Goal: Task Accomplishment & Management: Use online tool/utility

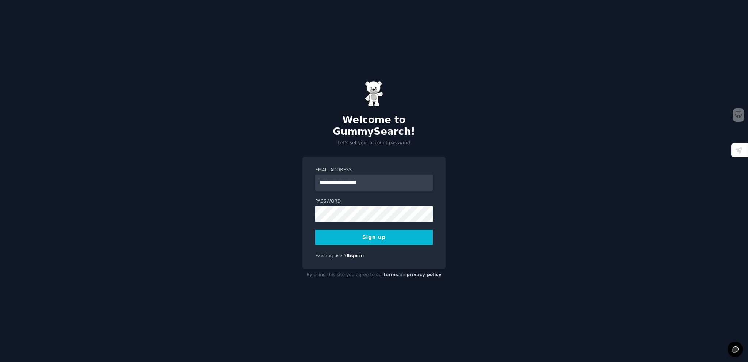
click at [389, 233] on button "Sign up" at bounding box center [374, 237] width 118 height 15
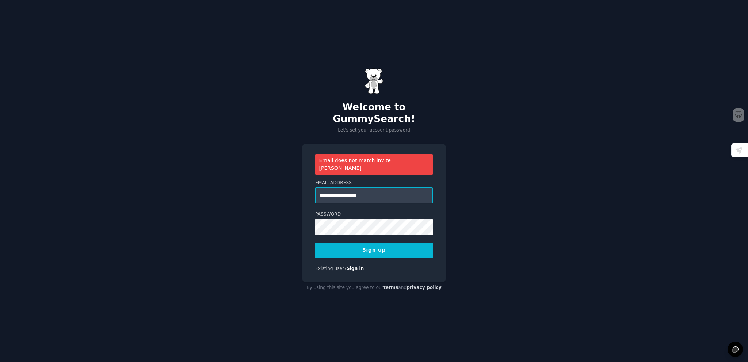
click at [366, 187] on input "**********" at bounding box center [374, 195] width 118 height 16
type input "**********"
click at [398, 244] on button "Sign up" at bounding box center [374, 249] width 118 height 15
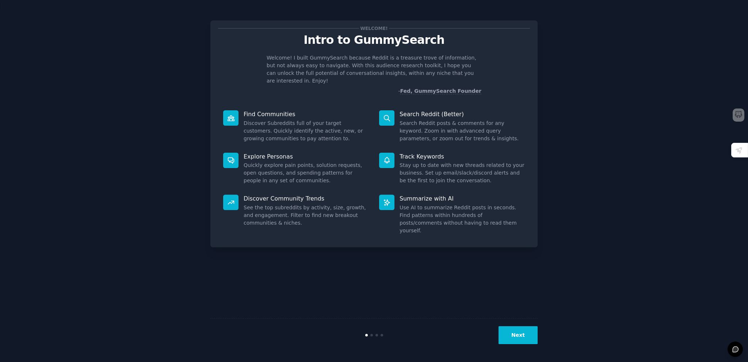
drag, startPoint x: 644, startPoint y: 63, endPoint x: 655, endPoint y: 70, distance: 12.9
click at [644, 63] on div "Welcome! Intro to GummySearch Welcome! I built GummySearch because Reddit is a …" at bounding box center [373, 180] width 727 height 341
click at [520, 340] on button "Next" at bounding box center [517, 335] width 39 height 18
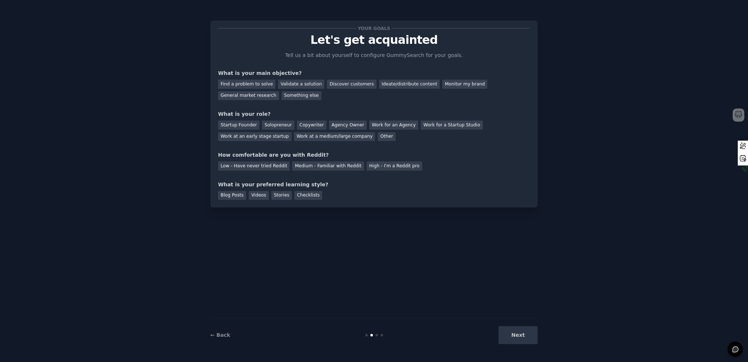
click at [467, 166] on div "Low - Have never tried Reddit Medium - Familiar with Reddit High - I'm a Reddit…" at bounding box center [374, 165] width 312 height 12
click at [258, 85] on div "Find a problem to solve" at bounding box center [246, 84] width 57 height 9
click at [348, 84] on div "Discover customers" at bounding box center [351, 84] width 49 height 9
drag, startPoint x: 262, startPoint y: 83, endPoint x: 285, endPoint y: 99, distance: 28.3
click at [261, 83] on div "Find a problem to solve" at bounding box center [246, 84] width 57 height 9
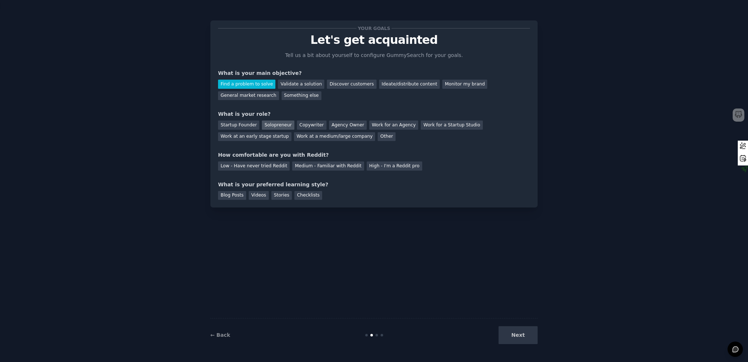
click at [262, 123] on div "Solopreneur" at bounding box center [278, 125] width 32 height 9
click at [303, 162] on div "Medium - Familiar with Reddit" at bounding box center [328, 165] width 72 height 9
click at [239, 196] on div "Blog Posts" at bounding box center [232, 195] width 28 height 9
click at [511, 333] on button "Next" at bounding box center [517, 335] width 39 height 18
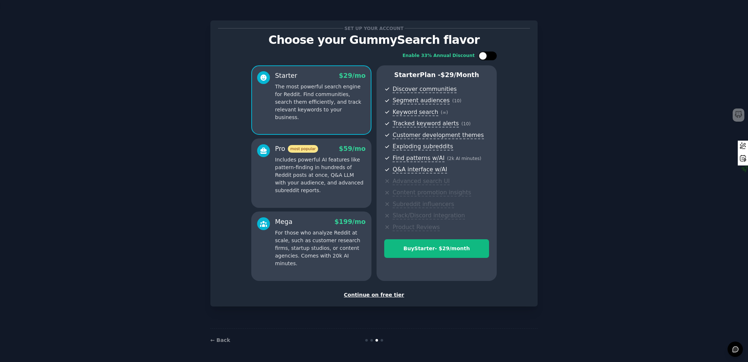
click at [485, 57] on div at bounding box center [483, 56] width 8 height 8
click at [486, 55] on div at bounding box center [487, 55] width 18 height 9
checkbox input "false"
click at [372, 294] on div "Continue on free tier" at bounding box center [374, 295] width 312 height 8
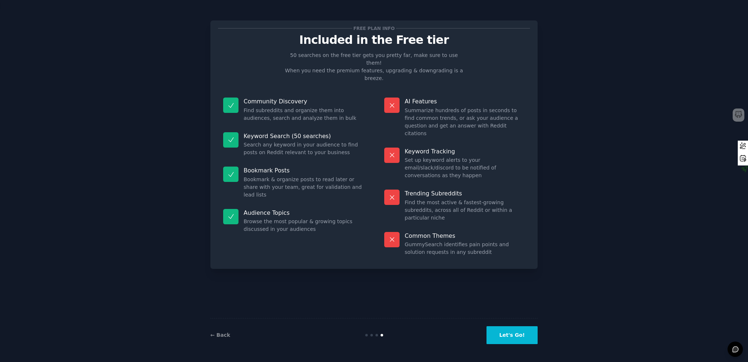
click at [514, 330] on button "Let's Go!" at bounding box center [511, 335] width 51 height 18
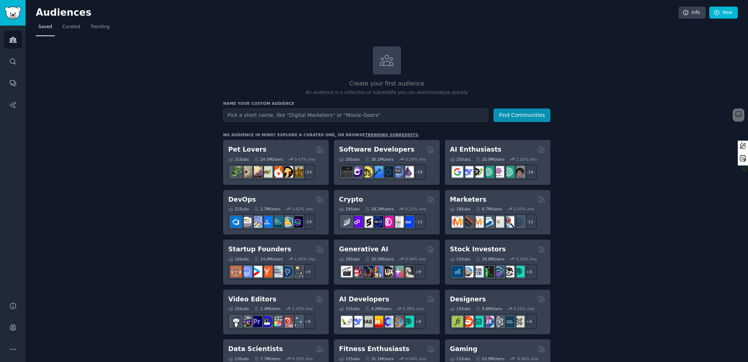
drag, startPoint x: 277, startPoint y: 3, endPoint x: 529, endPoint y: 68, distance: 260.7
click at [529, 68] on div "Create your first audience An audience is a collection of subreddits you can se…" at bounding box center [386, 71] width 327 height 50
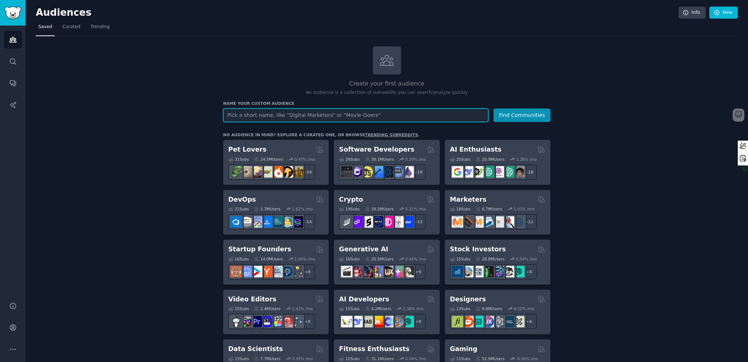
click at [308, 115] on input "text" at bounding box center [355, 115] width 265 height 14
type input "Skin care"
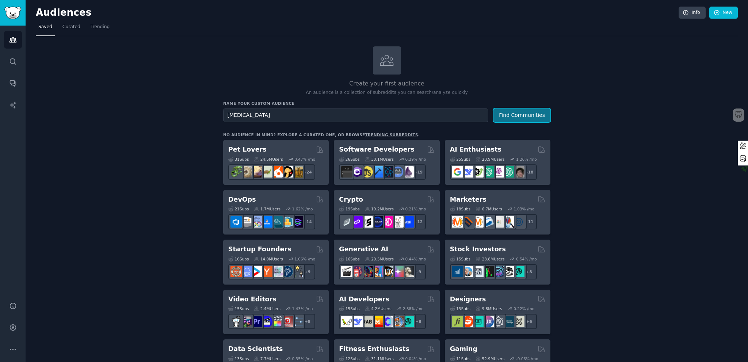
click at [534, 117] on button "Find Communities" at bounding box center [521, 115] width 57 height 14
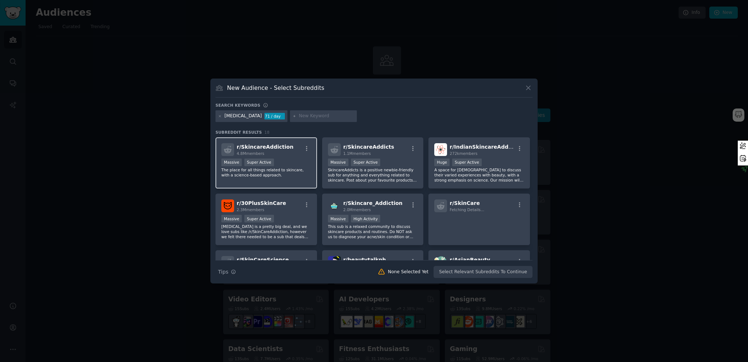
click at [302, 152] on div at bounding box center [306, 149] width 9 height 9
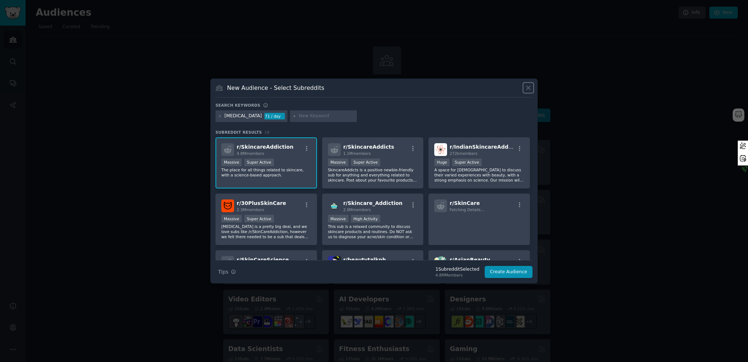
drag, startPoint x: 530, startPoint y: 86, endPoint x: 600, endPoint y: 130, distance: 82.7
click at [530, 85] on icon at bounding box center [528, 88] width 8 height 8
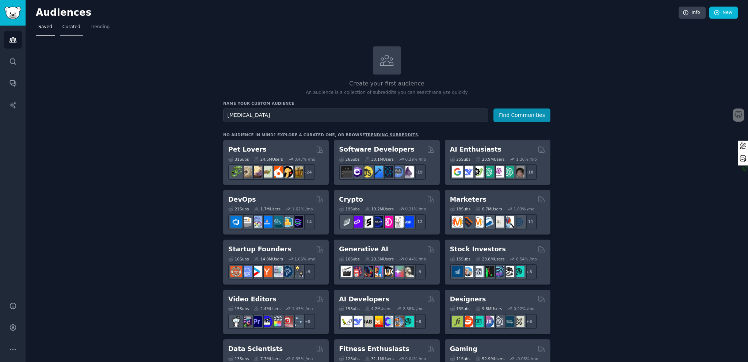
click at [78, 26] on link "Curated" at bounding box center [71, 28] width 23 height 15
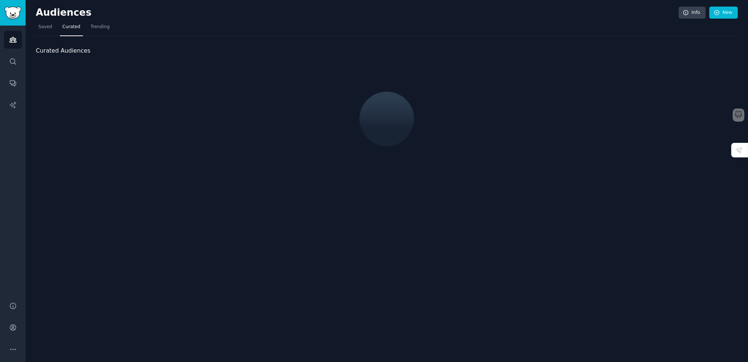
drag, startPoint x: 98, startPoint y: 28, endPoint x: 73, endPoint y: 31, distance: 25.1
click at [98, 28] on span "Trending" at bounding box center [100, 27] width 19 height 7
